Goal: Task Accomplishment & Management: Manage account settings

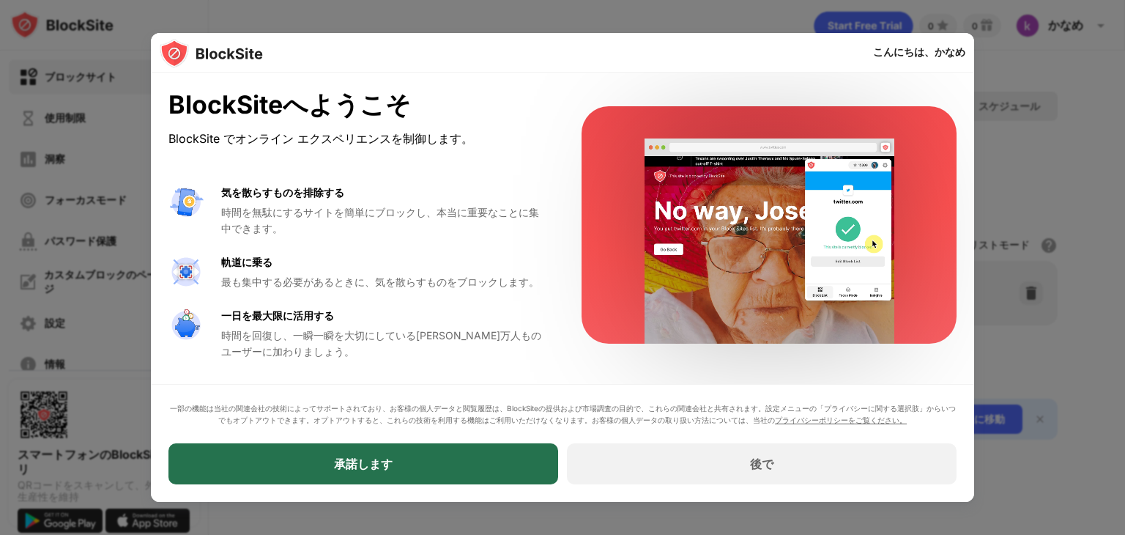
click at [384, 480] on div "承諾します" at bounding box center [363, 463] width 390 height 41
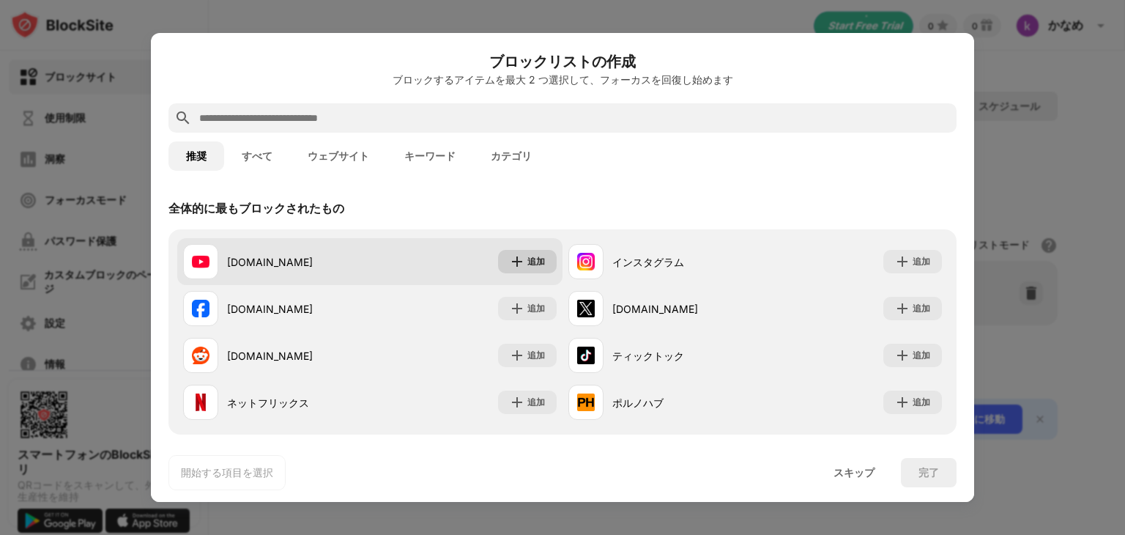
click at [513, 264] on img at bounding box center [517, 261] width 15 height 15
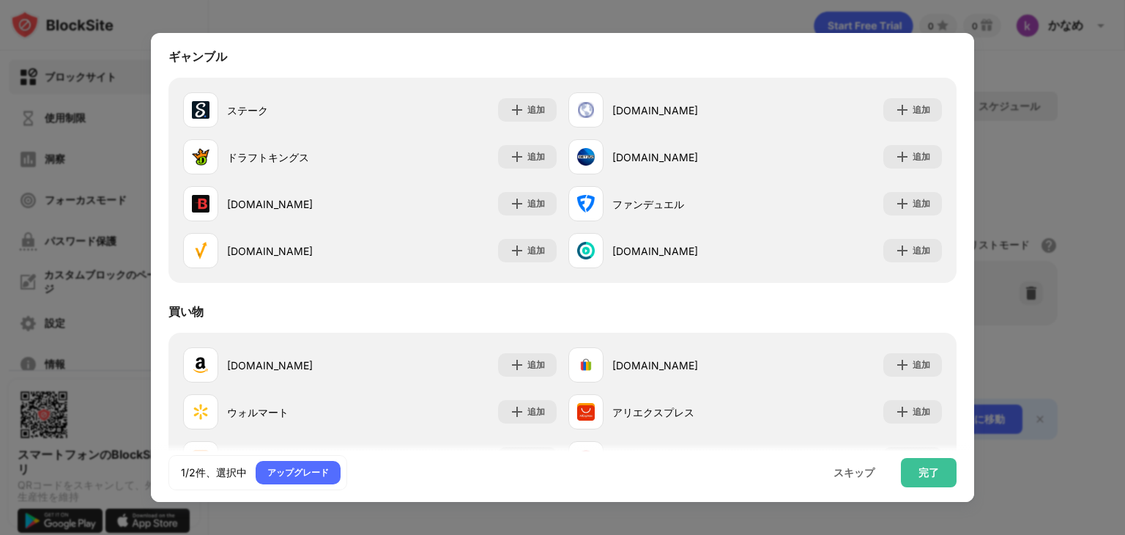
scroll to position [1535, 0]
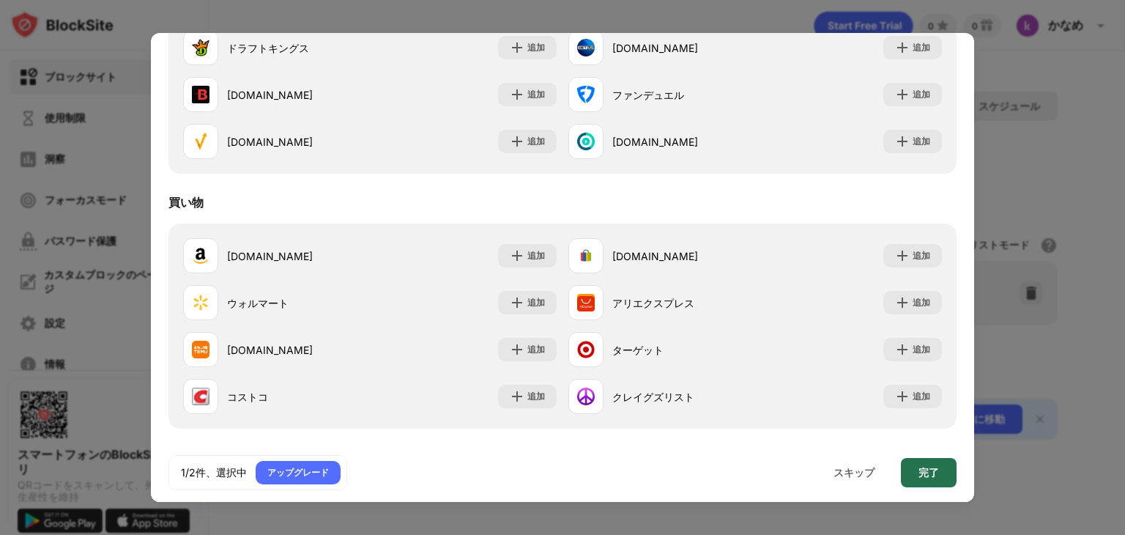
click at [917, 475] on div "完了" at bounding box center [929, 472] width 56 height 29
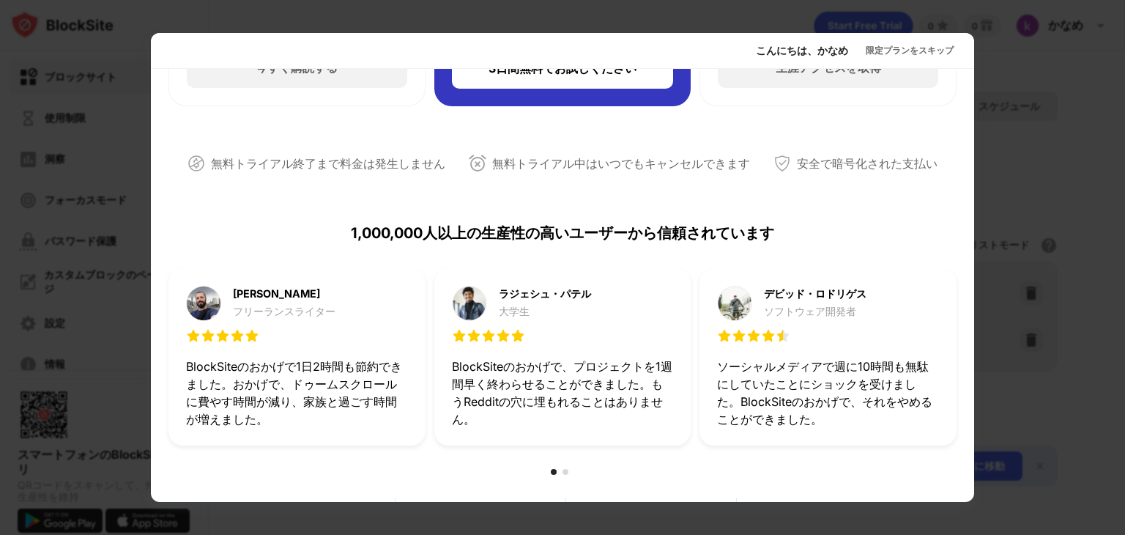
scroll to position [0, 0]
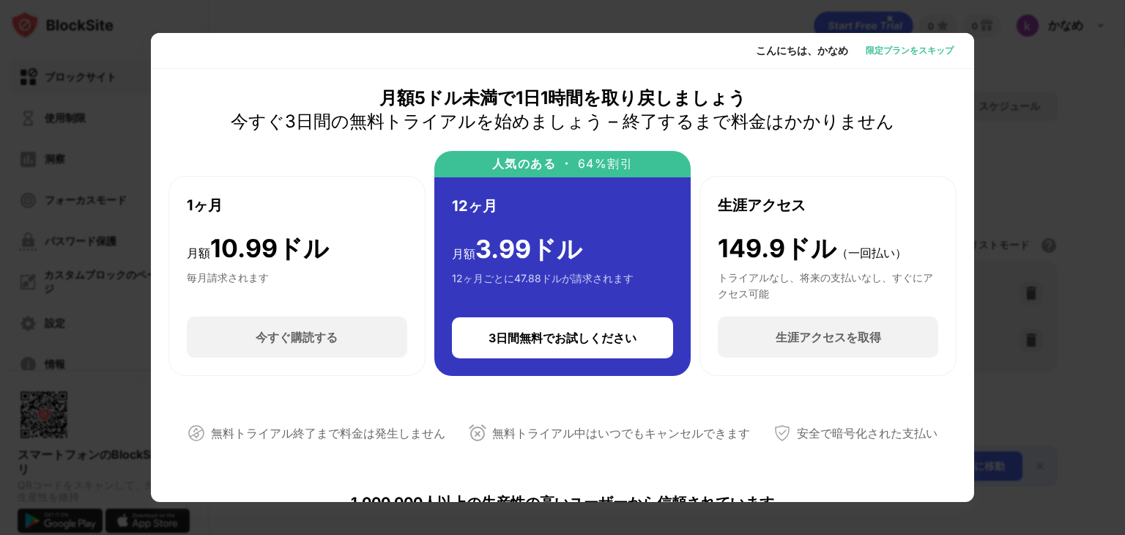
click at [919, 51] on font "限定プランをスキップ" at bounding box center [910, 50] width 88 height 11
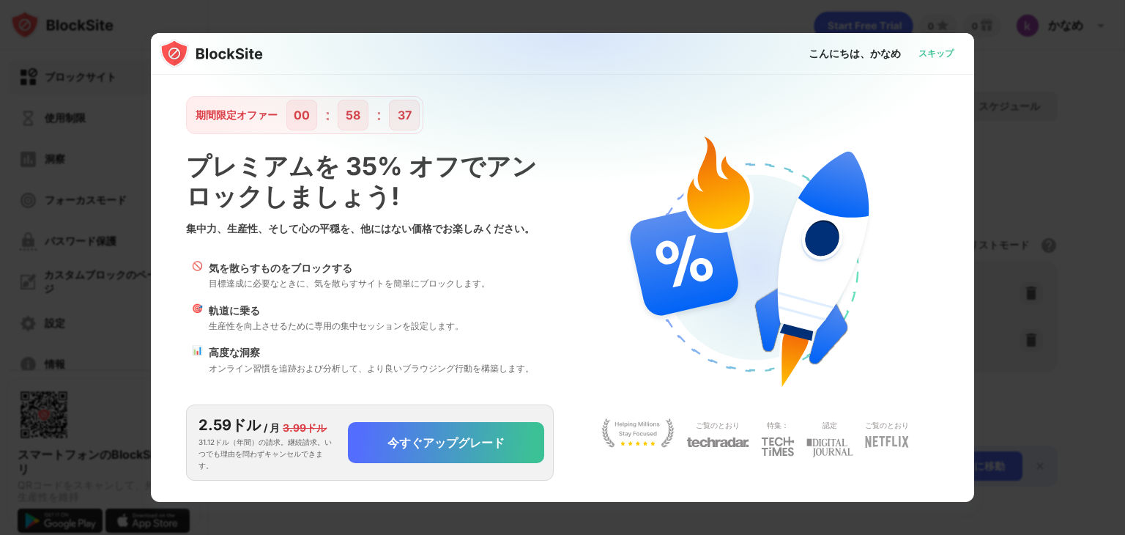
click at [935, 51] on font "スキップ" at bounding box center [935, 53] width 35 height 11
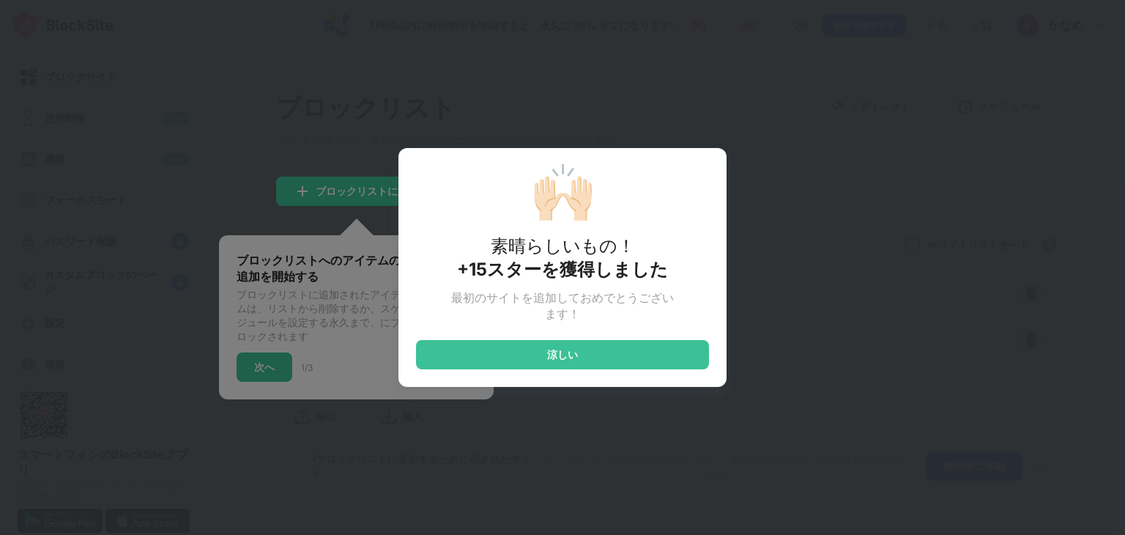
click at [634, 94] on div "🙌🏻 素晴らしいもの！ +15スターを獲得しました 最初のサイトを追加しておめでとうございます！ 涼しい" at bounding box center [562, 267] width 1125 height 535
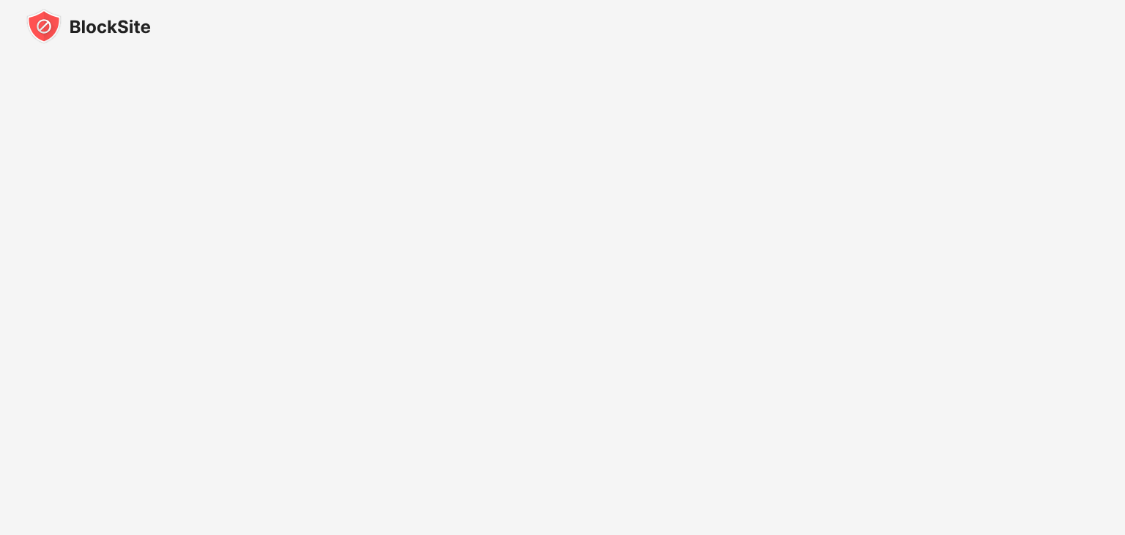
scroll to position [3, 0]
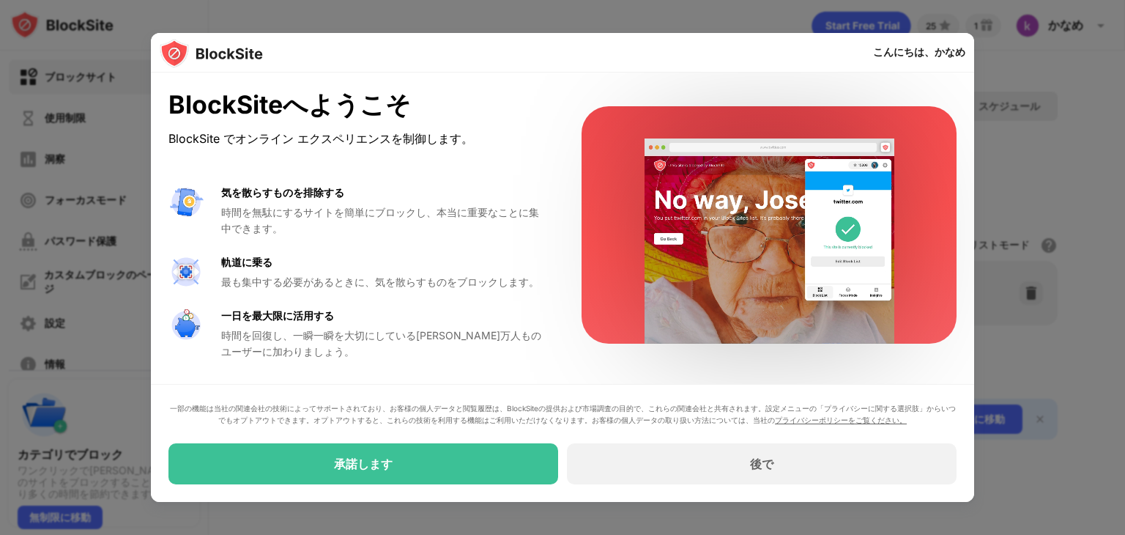
click at [496, 487] on div "一部の機能は当社の関連会社の技術によってサポートされており、お客様の個人データと閲覧履歴は、BlockSiteの提供および市場調査の目的で、これらの関連会社と…" at bounding box center [562, 443] width 823 height 118
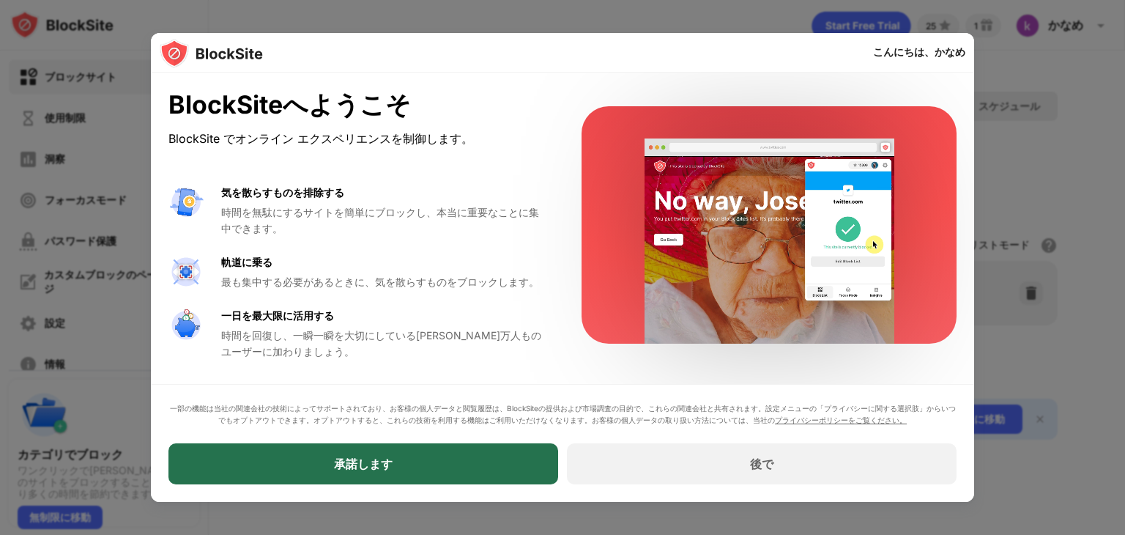
click at [496, 476] on div "承諾します" at bounding box center [363, 463] width 390 height 41
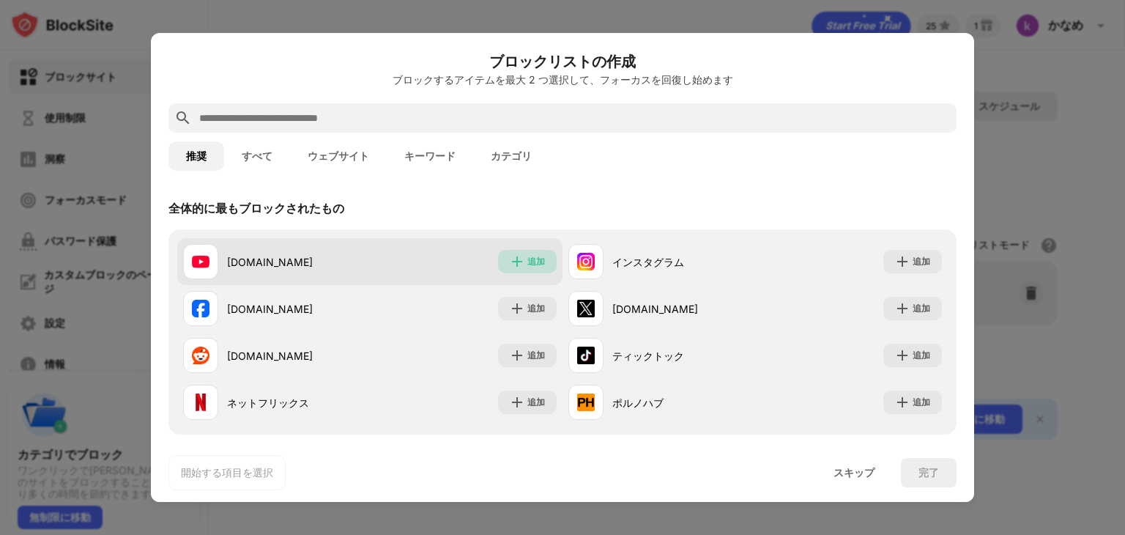
click at [510, 265] on img at bounding box center [517, 261] width 15 height 15
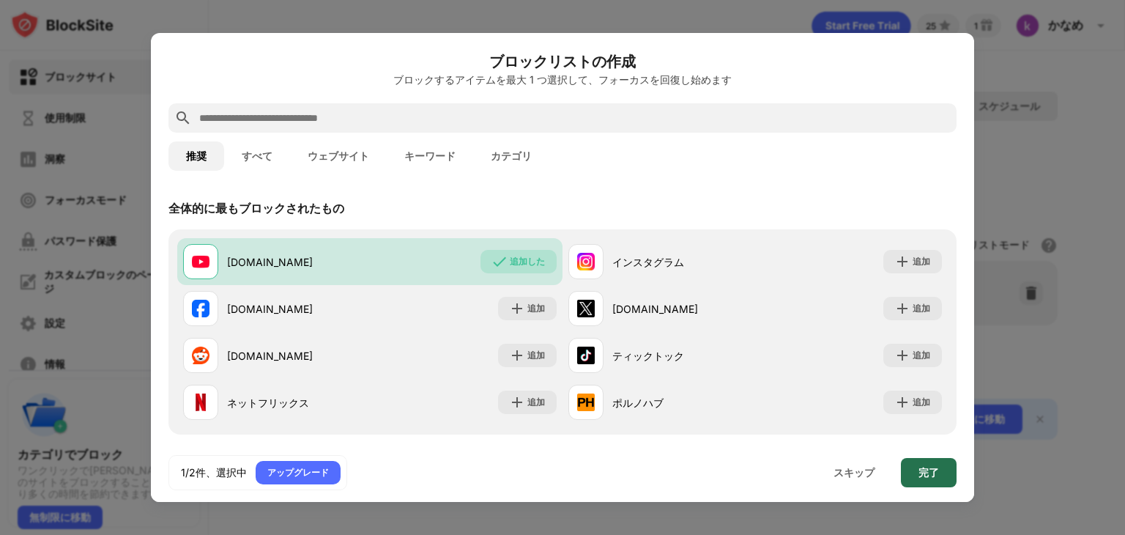
click at [923, 467] on font "完了" at bounding box center [928, 472] width 21 height 12
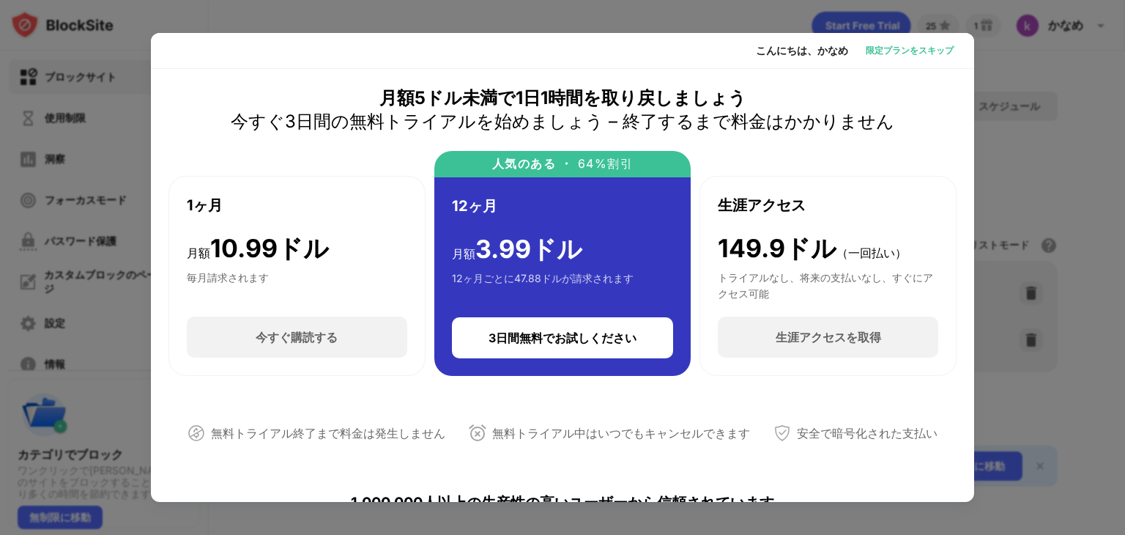
click at [909, 46] on font "限定プランをスキップ" at bounding box center [910, 50] width 88 height 11
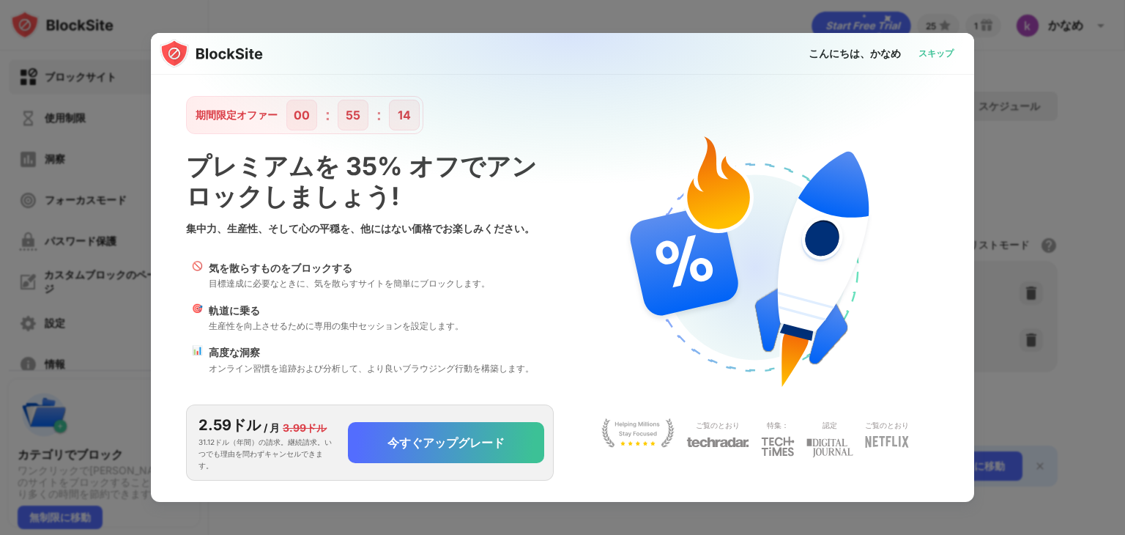
click at [929, 59] on font "スキップ" at bounding box center [935, 53] width 35 height 11
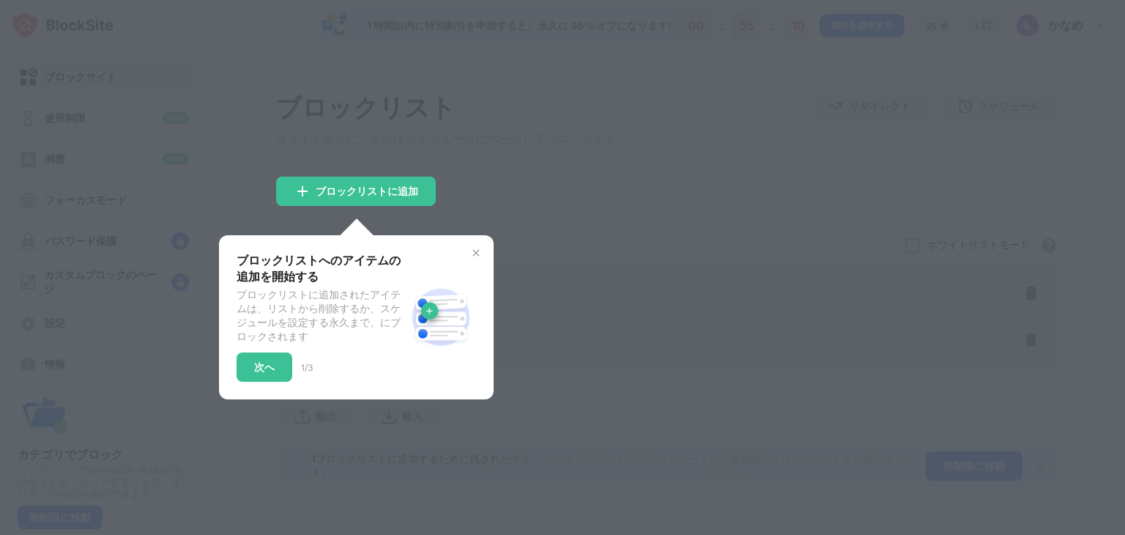
click at [472, 250] on img at bounding box center [476, 253] width 12 height 12
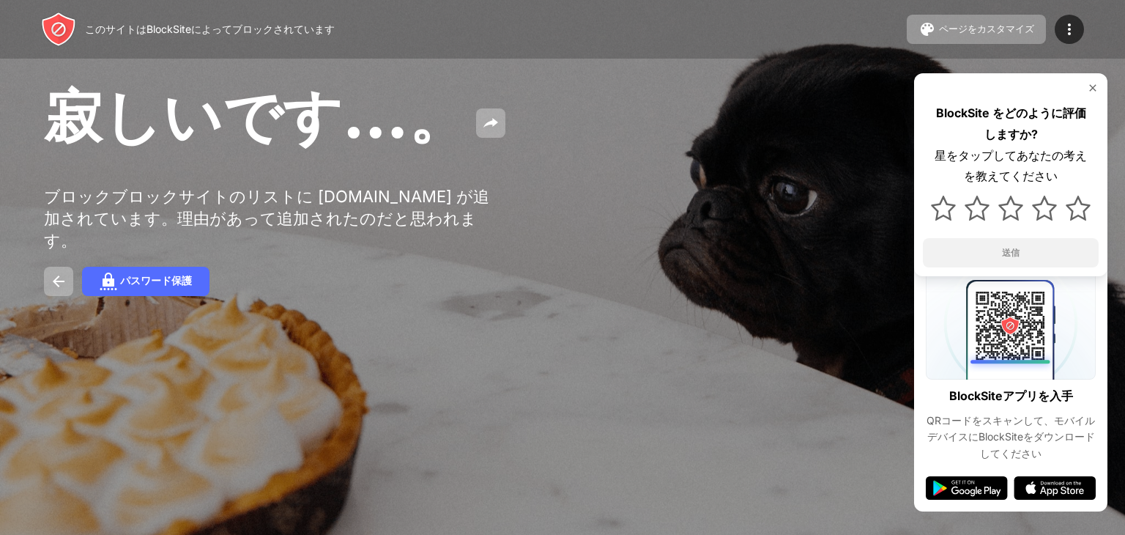
click at [1091, 87] on img at bounding box center [1093, 88] width 12 height 12
